Goal: Task Accomplishment & Management: Use online tool/utility

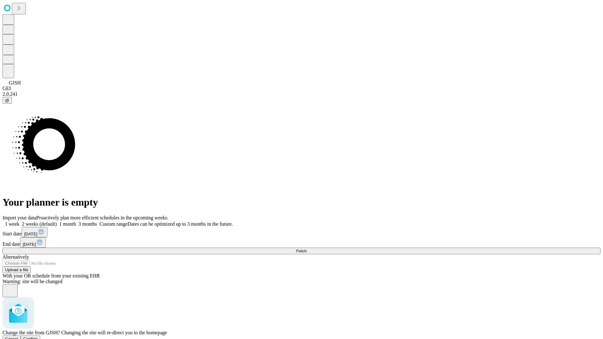
click at [38, 337] on span "Confirm" at bounding box center [30, 339] width 15 height 5
click at [76, 221] on label "1 month" at bounding box center [66, 223] width 19 height 5
click at [306, 249] on span "Fetch" at bounding box center [301, 251] width 10 height 5
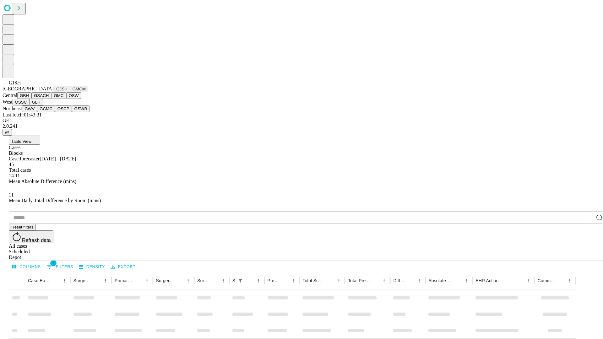
click at [70, 92] on button "GMCM" at bounding box center [79, 89] width 18 height 7
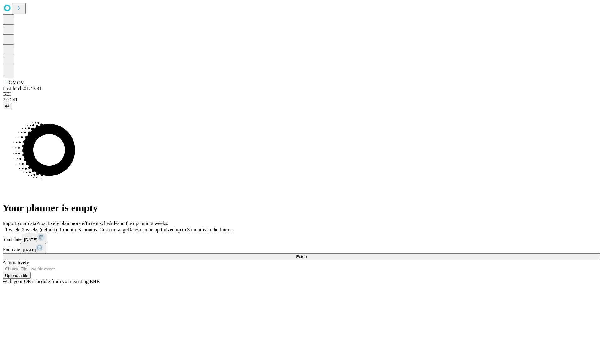
click at [76, 227] on label "1 month" at bounding box center [66, 229] width 19 height 5
click at [306, 254] on span "Fetch" at bounding box center [301, 256] width 10 height 5
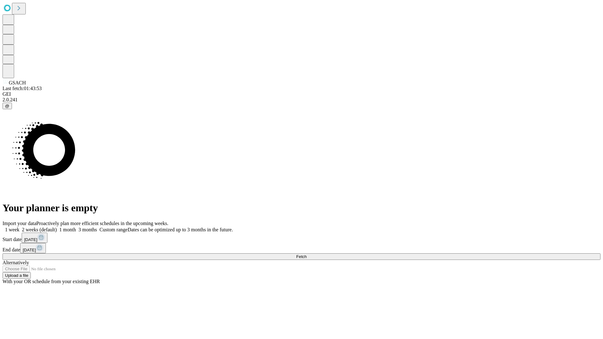
click at [76, 227] on label "1 month" at bounding box center [66, 229] width 19 height 5
click at [306, 254] on span "Fetch" at bounding box center [301, 256] width 10 height 5
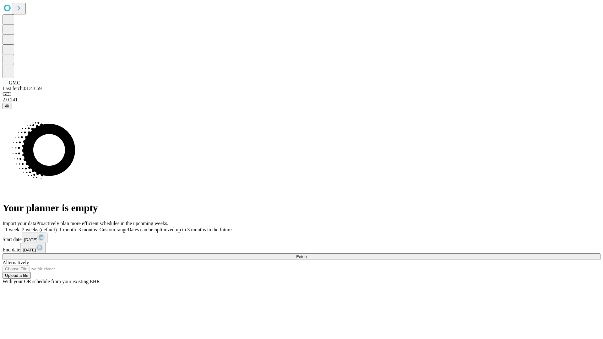
click at [76, 227] on label "1 month" at bounding box center [66, 229] width 19 height 5
click at [306, 254] on span "Fetch" at bounding box center [301, 256] width 10 height 5
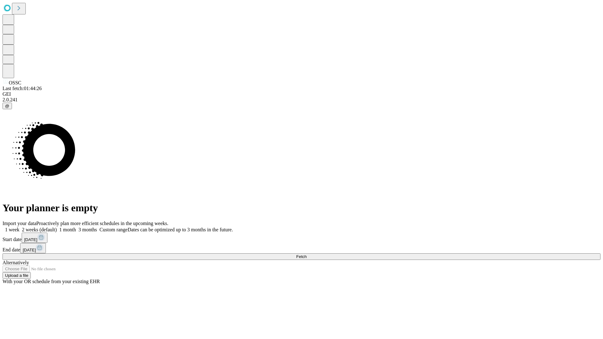
click at [76, 227] on label "1 month" at bounding box center [66, 229] width 19 height 5
click at [306, 254] on span "Fetch" at bounding box center [301, 256] width 10 height 5
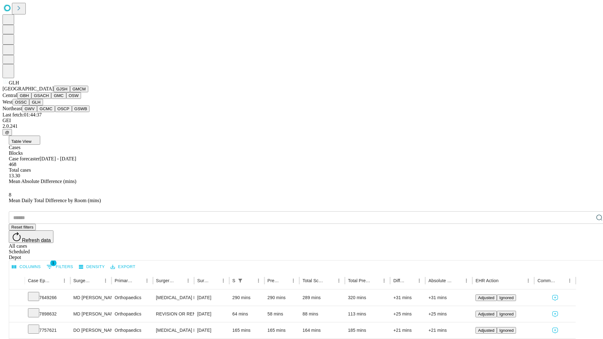
click at [37, 112] on button "GWV" at bounding box center [29, 109] width 15 height 7
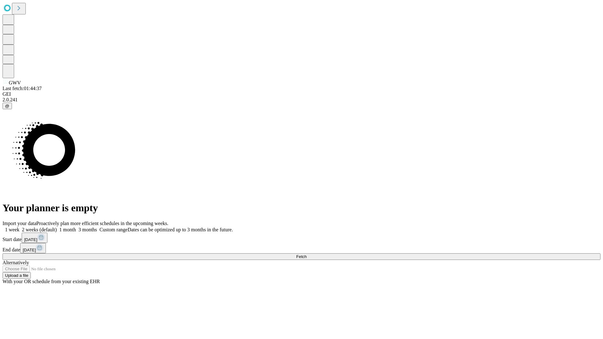
click at [306, 254] on span "Fetch" at bounding box center [301, 256] width 10 height 5
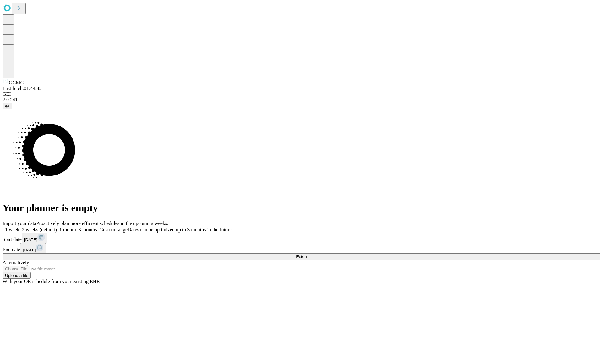
click at [76, 227] on label "1 month" at bounding box center [66, 229] width 19 height 5
click at [306, 254] on span "Fetch" at bounding box center [301, 256] width 10 height 5
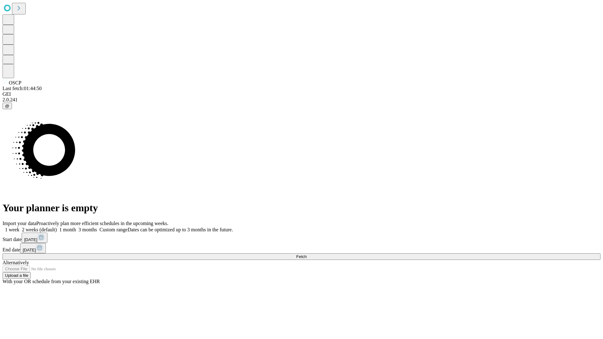
click at [76, 227] on label "1 month" at bounding box center [66, 229] width 19 height 5
click at [306, 254] on span "Fetch" at bounding box center [301, 256] width 10 height 5
